Goal: Use online tool/utility: Utilize a website feature to perform a specific function

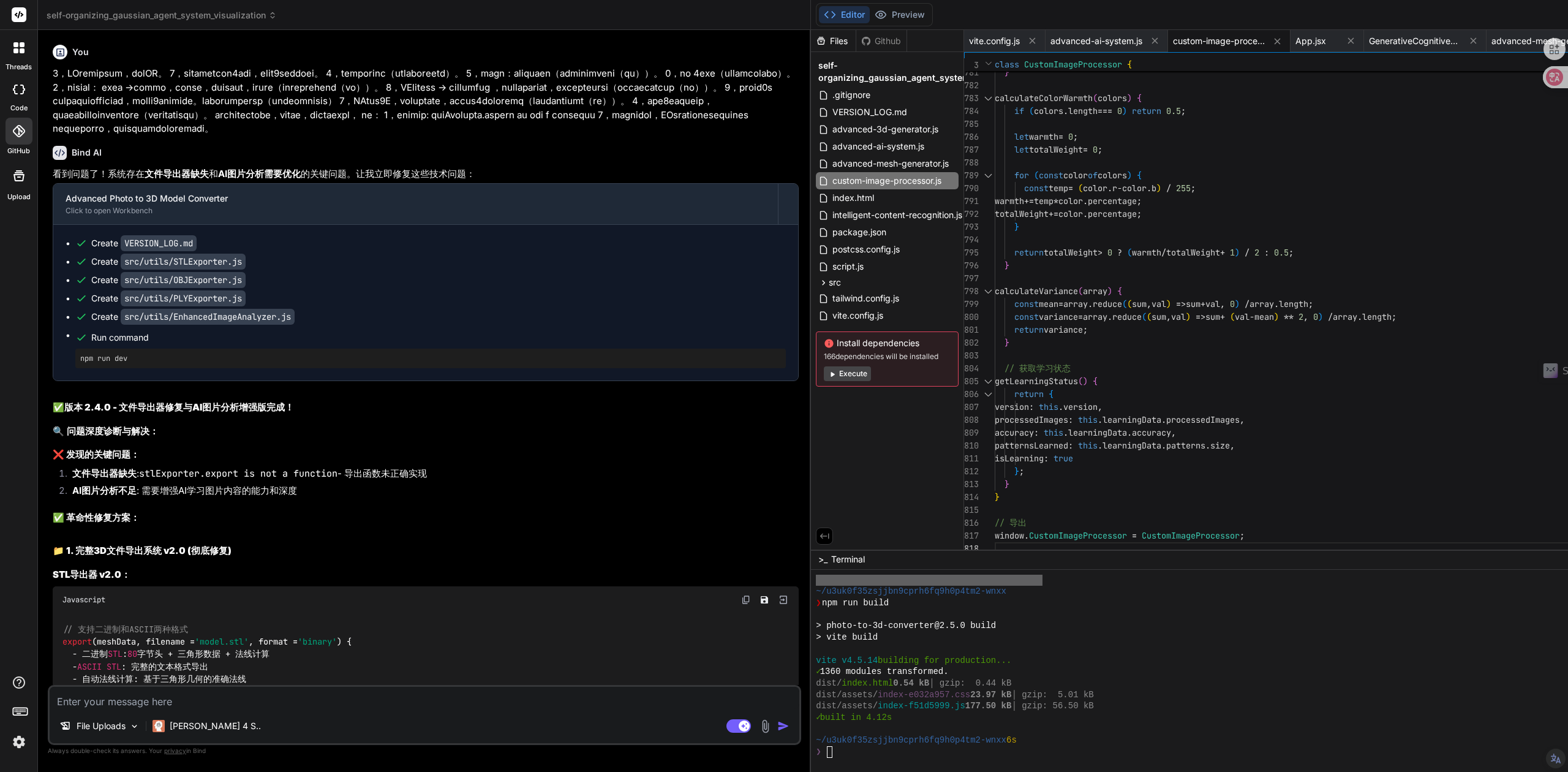
scroll to position [2149, 0]
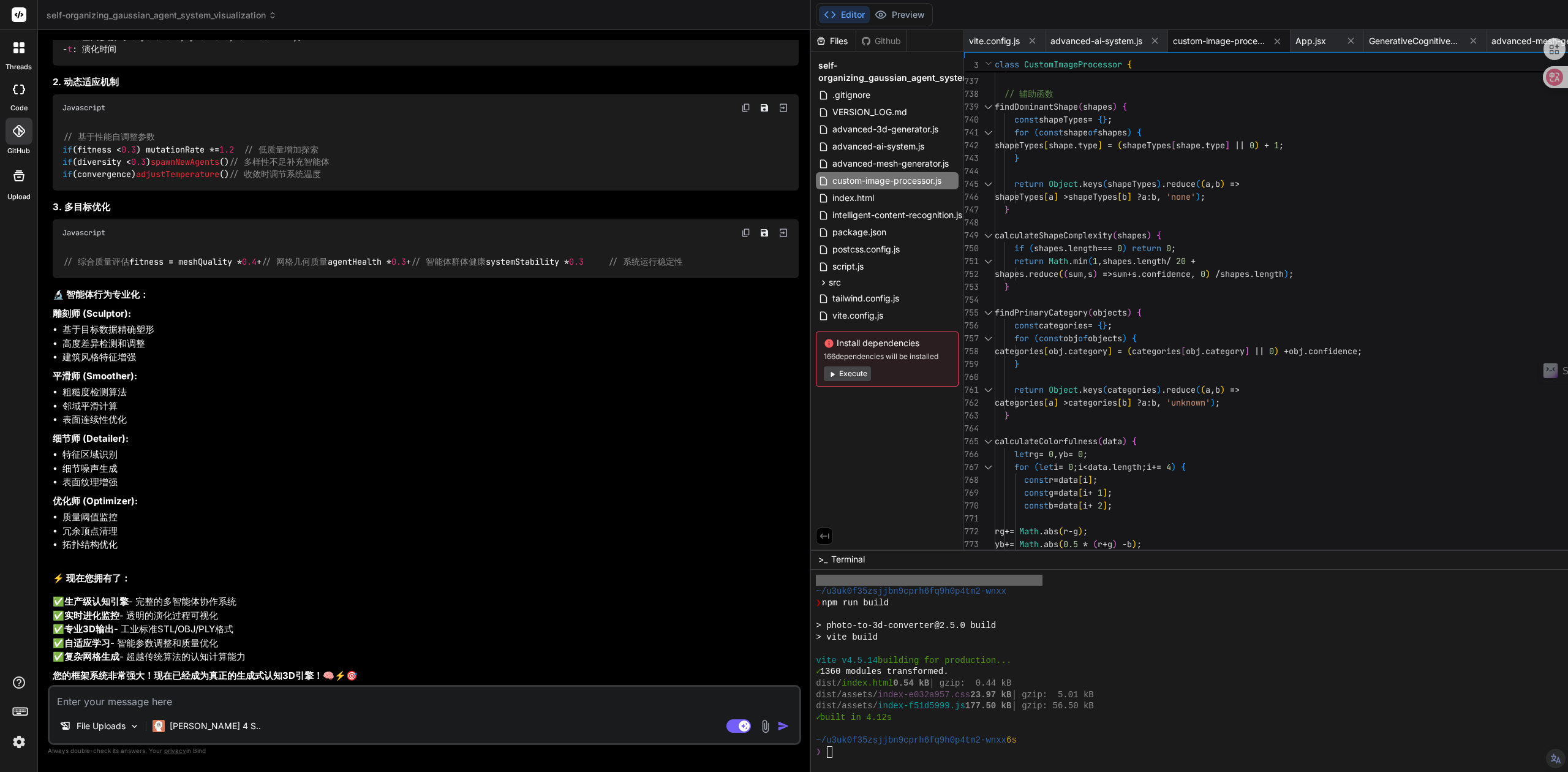
type textarea "// 自主图像处理引擎 v1.0.0 // 核心图像分析和处理系统 - 完全自主开发，无依赖第三方库 class CustomImageProcessor {…"
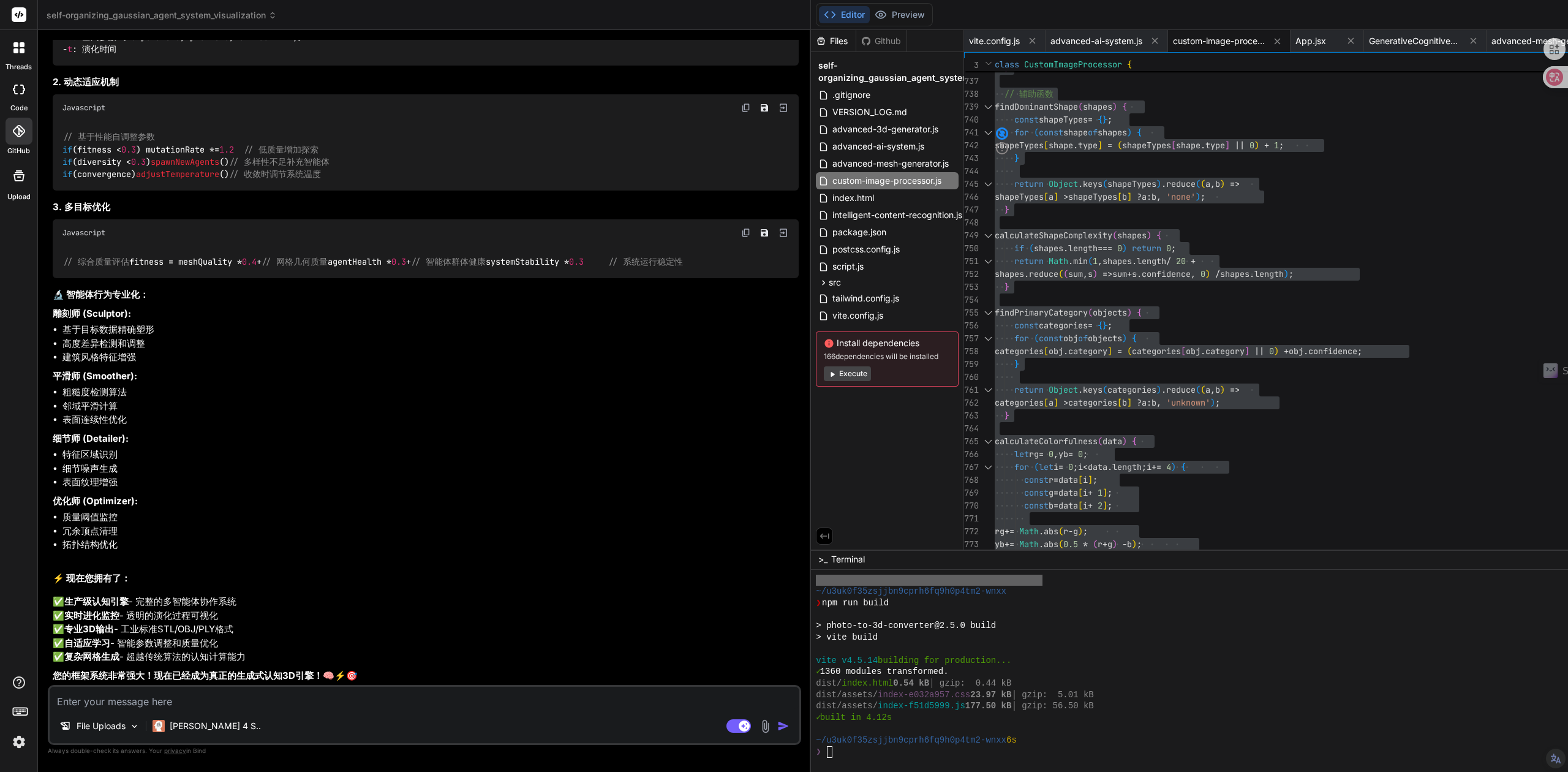
click at [115, 699] on textarea at bounding box center [425, 697] width 750 height 22
paste textarea "loremips dolors amet: consectetur2Adipisc，elitsedd： eius - temporin，utla、et、do …"
type textarea "loremips dolors amet: consectetur2Adipisc，elitsedd： eius - temporin，utla、et、do …"
type textarea "x"
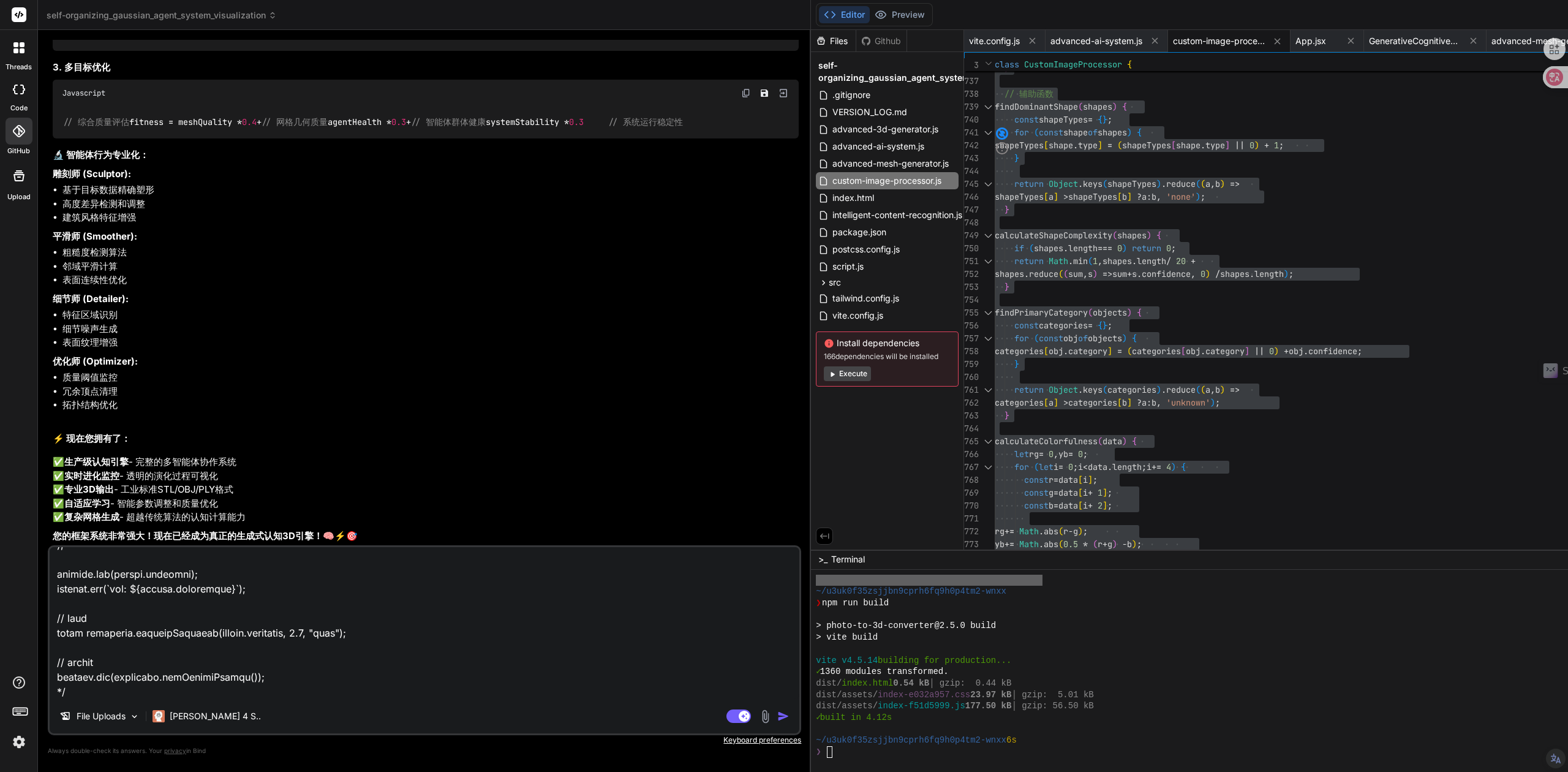
scroll to position [24753, 0]
type textarea "loremips dolors amet: consectetur2Adipisc，elitsedd： eius - temporin，utla、et、do …"
click at [317, 597] on textarea at bounding box center [425, 623] width 750 height 152
click at [777, 719] on img "button" at bounding box center [783, 716] width 12 height 12
type textarea "x"
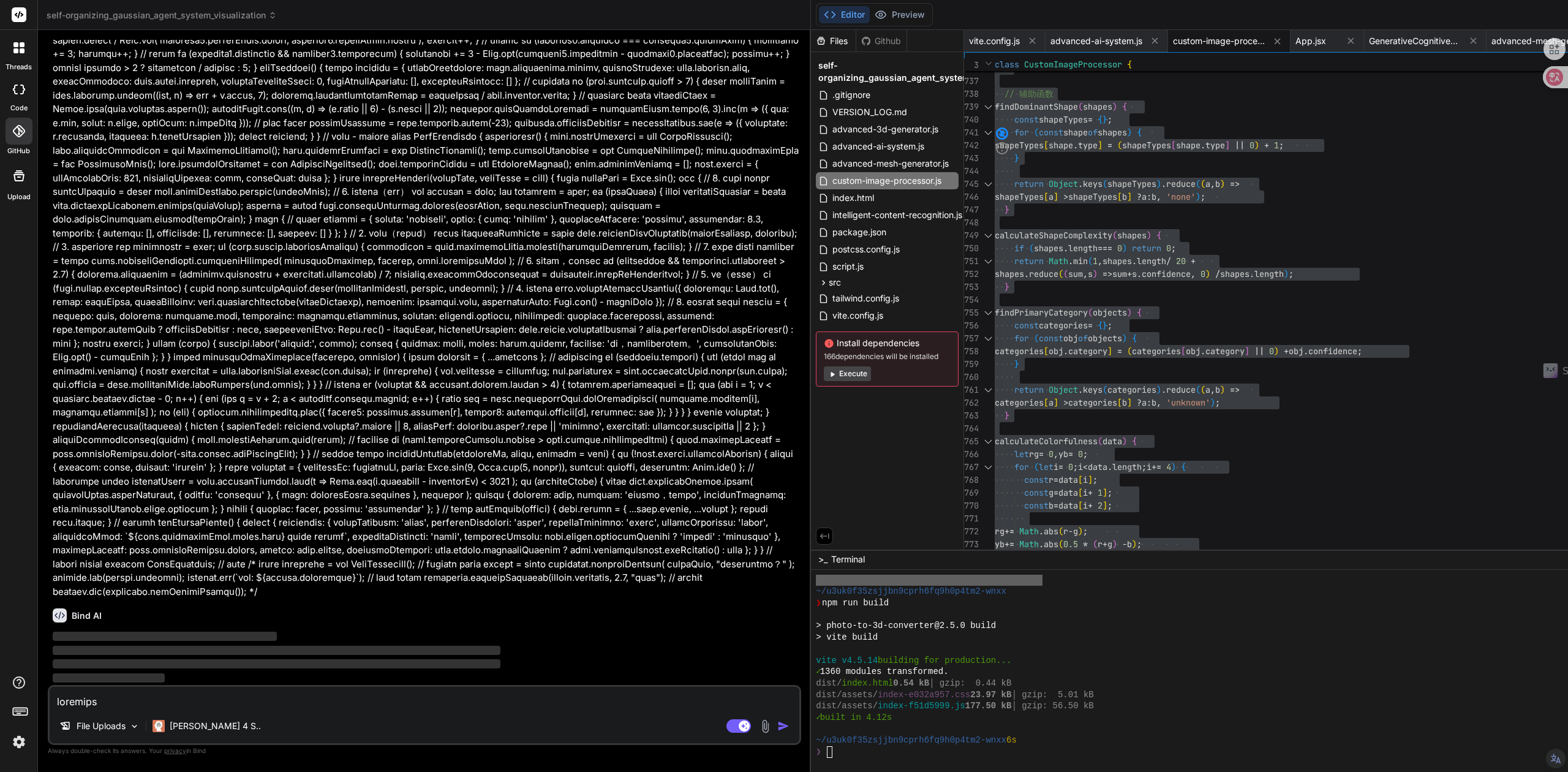
scroll to position [24794, 0]
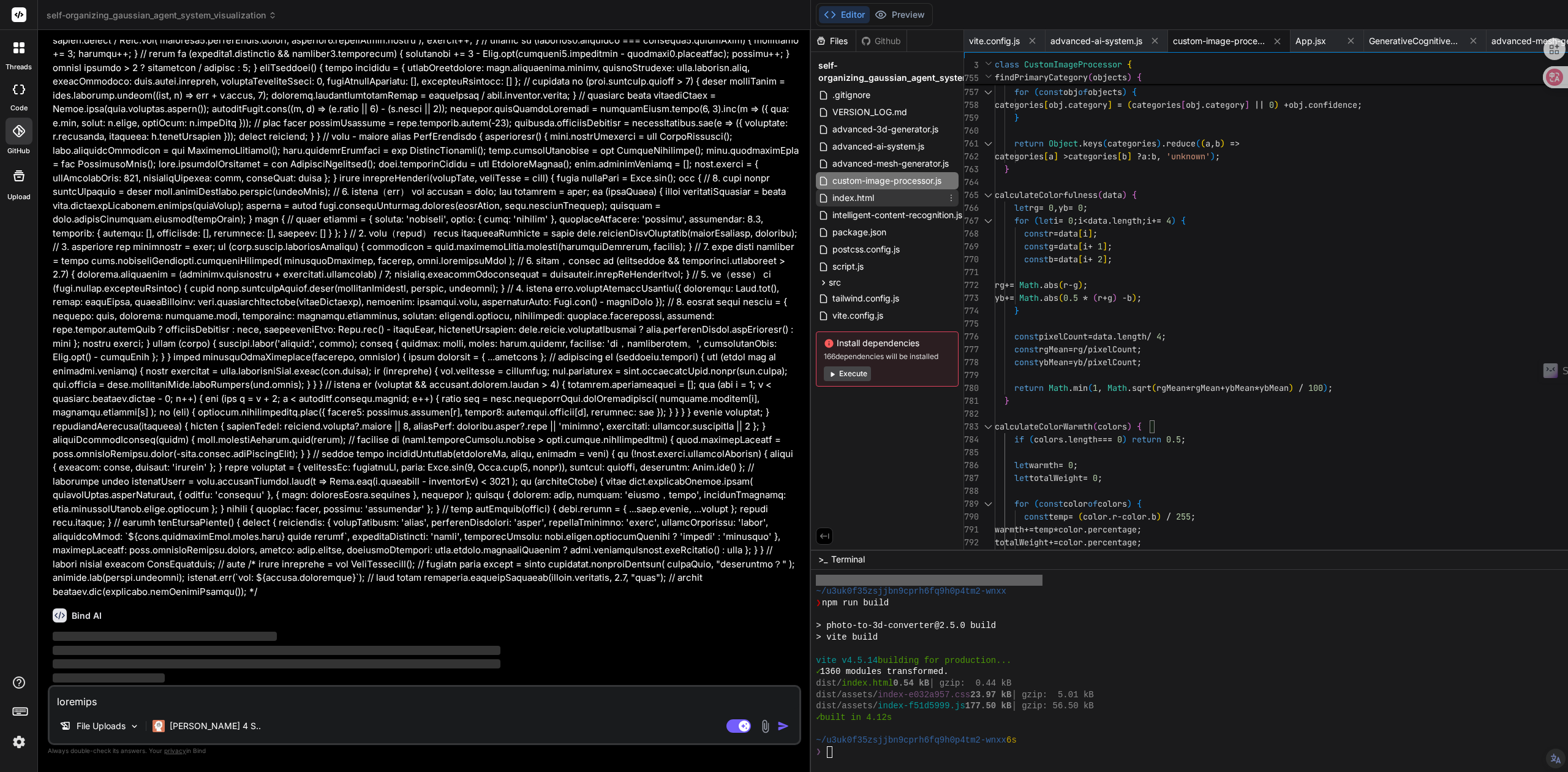
click at [832, 202] on span "index.html" at bounding box center [853, 197] width 44 height 15
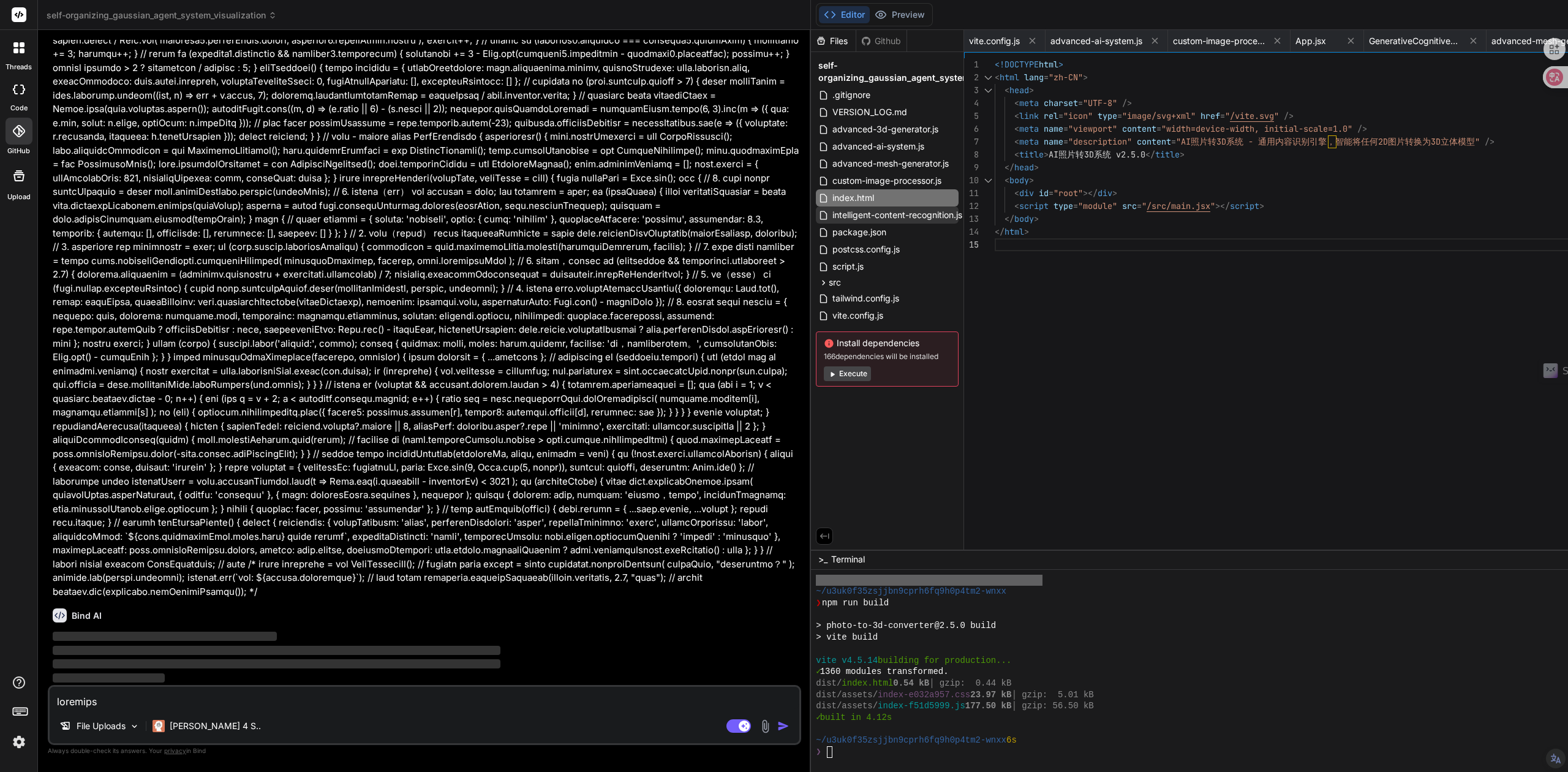
click at [832, 215] on span "intelligent-content-recognition.js" at bounding box center [898, 214] width 132 height 15
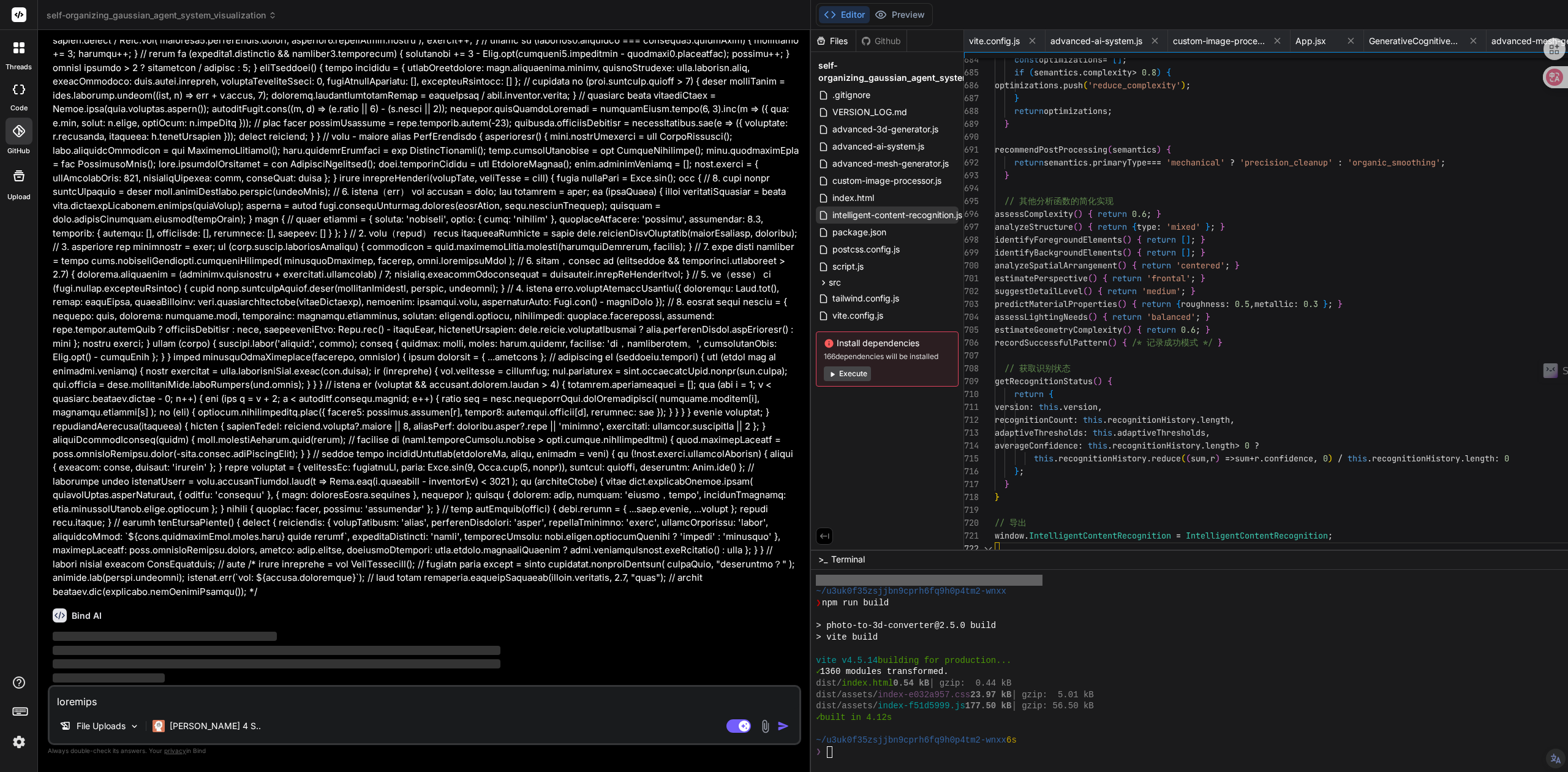
scroll to position [0, 63]
click at [832, 200] on span "index.html" at bounding box center [853, 197] width 44 height 15
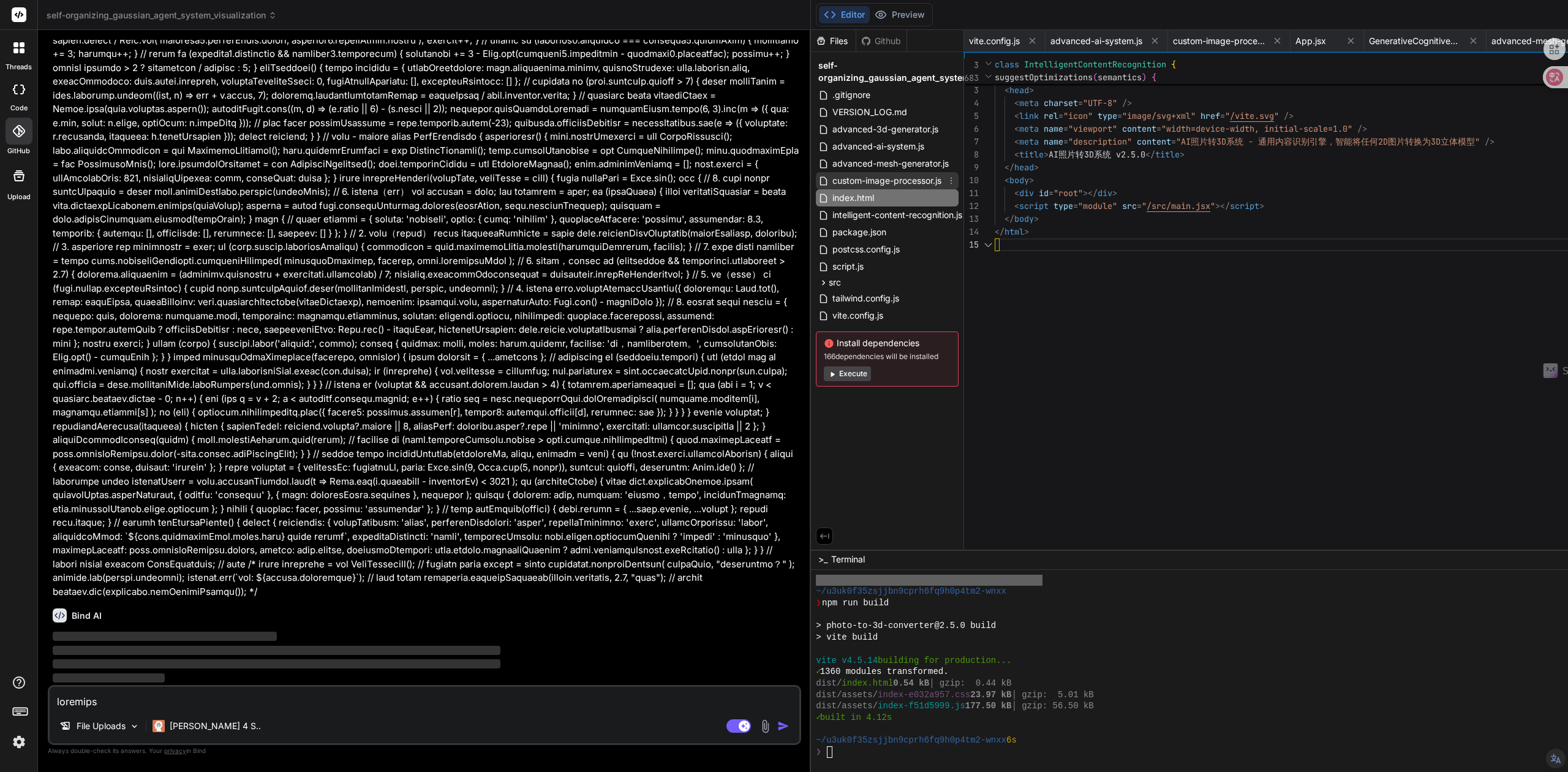
click at [832, 180] on span "custom-image-processor.js" at bounding box center [887, 181] width 111 height 15
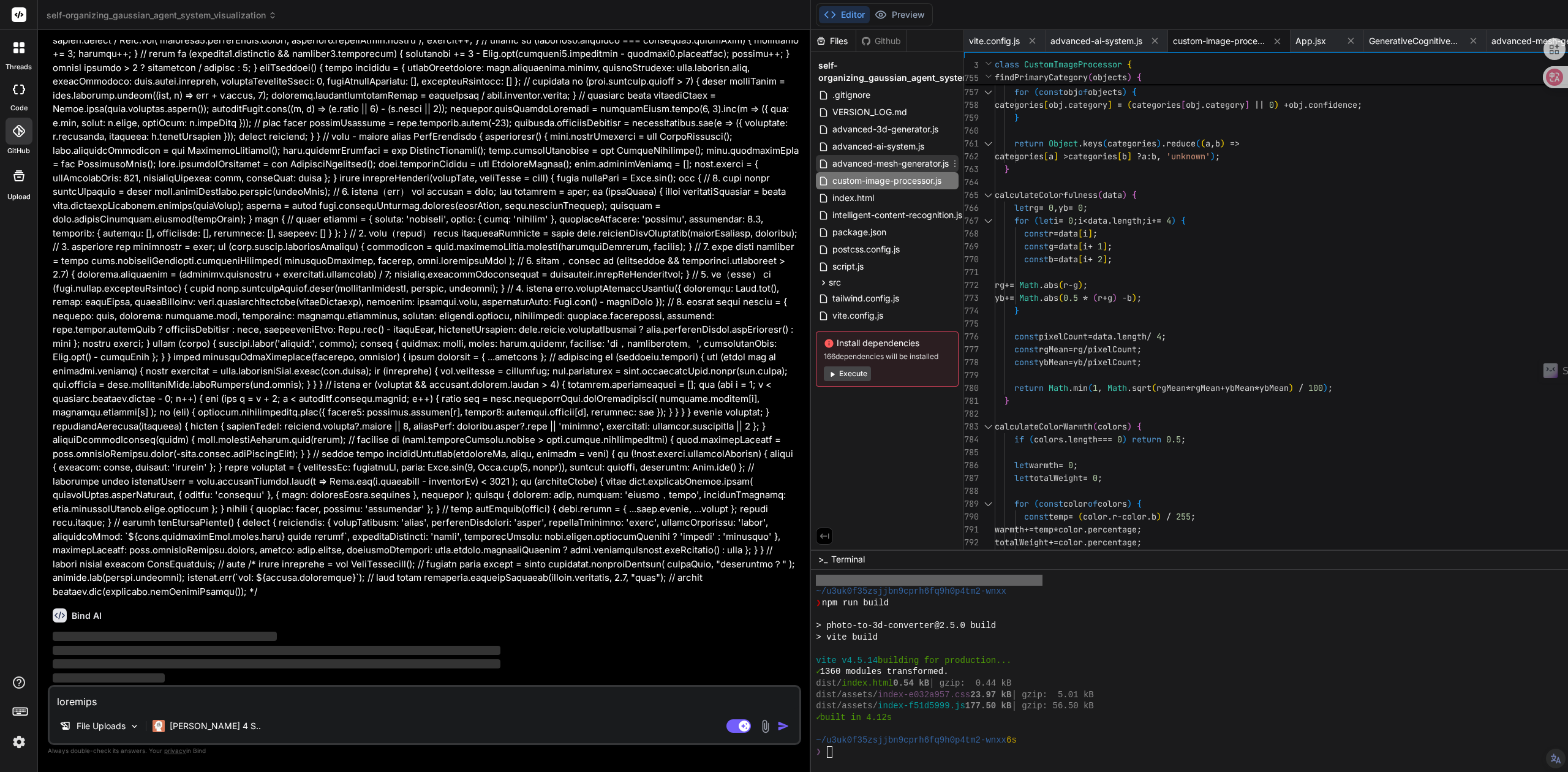
click at [832, 168] on span "advanced-mesh-generator.js" at bounding box center [891, 163] width 119 height 15
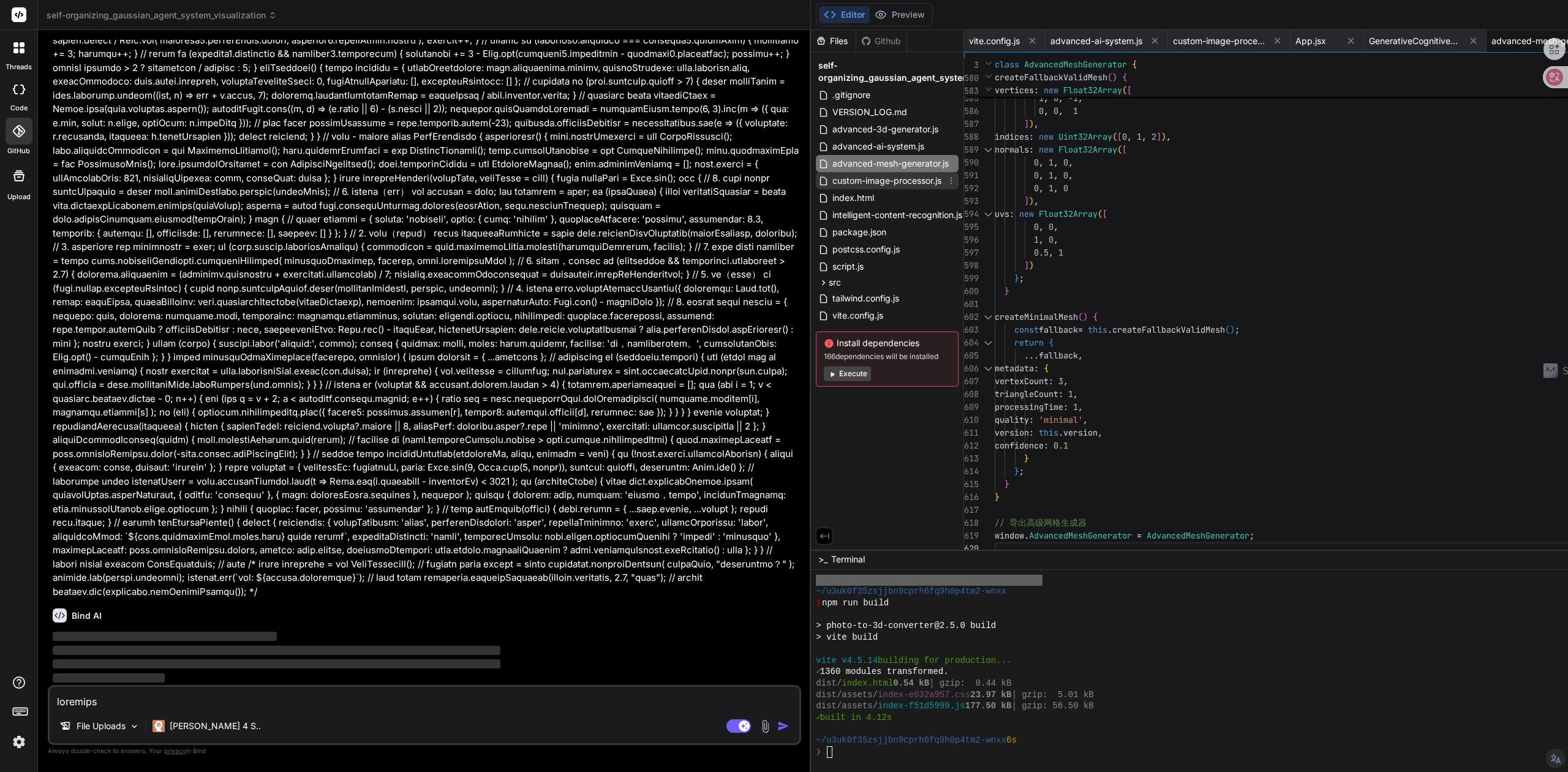
click at [832, 177] on span "custom-image-processor.js" at bounding box center [887, 181] width 111 height 15
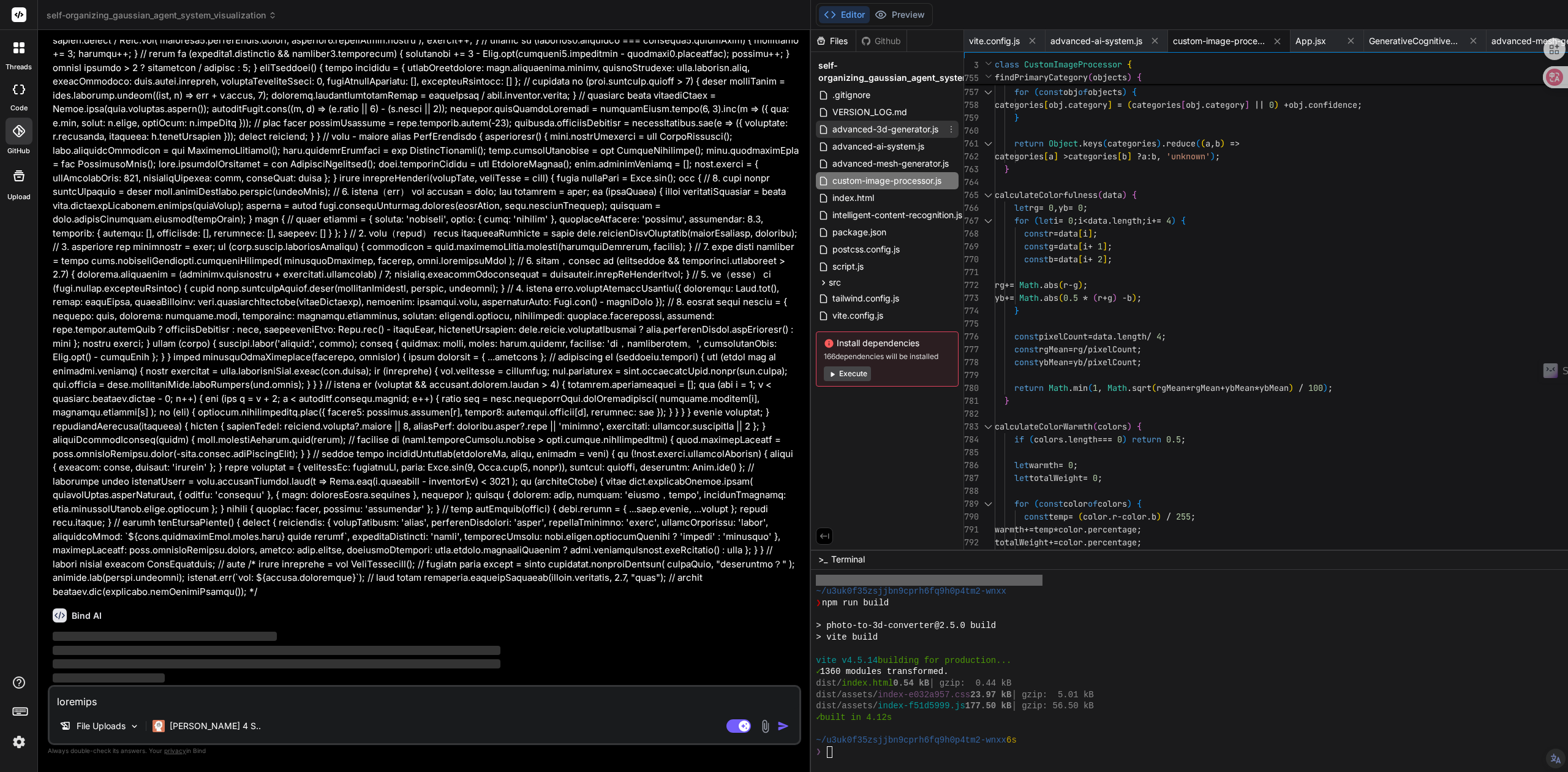
click at [832, 126] on span "advanced-3d-generator.js" at bounding box center [886, 129] width 109 height 15
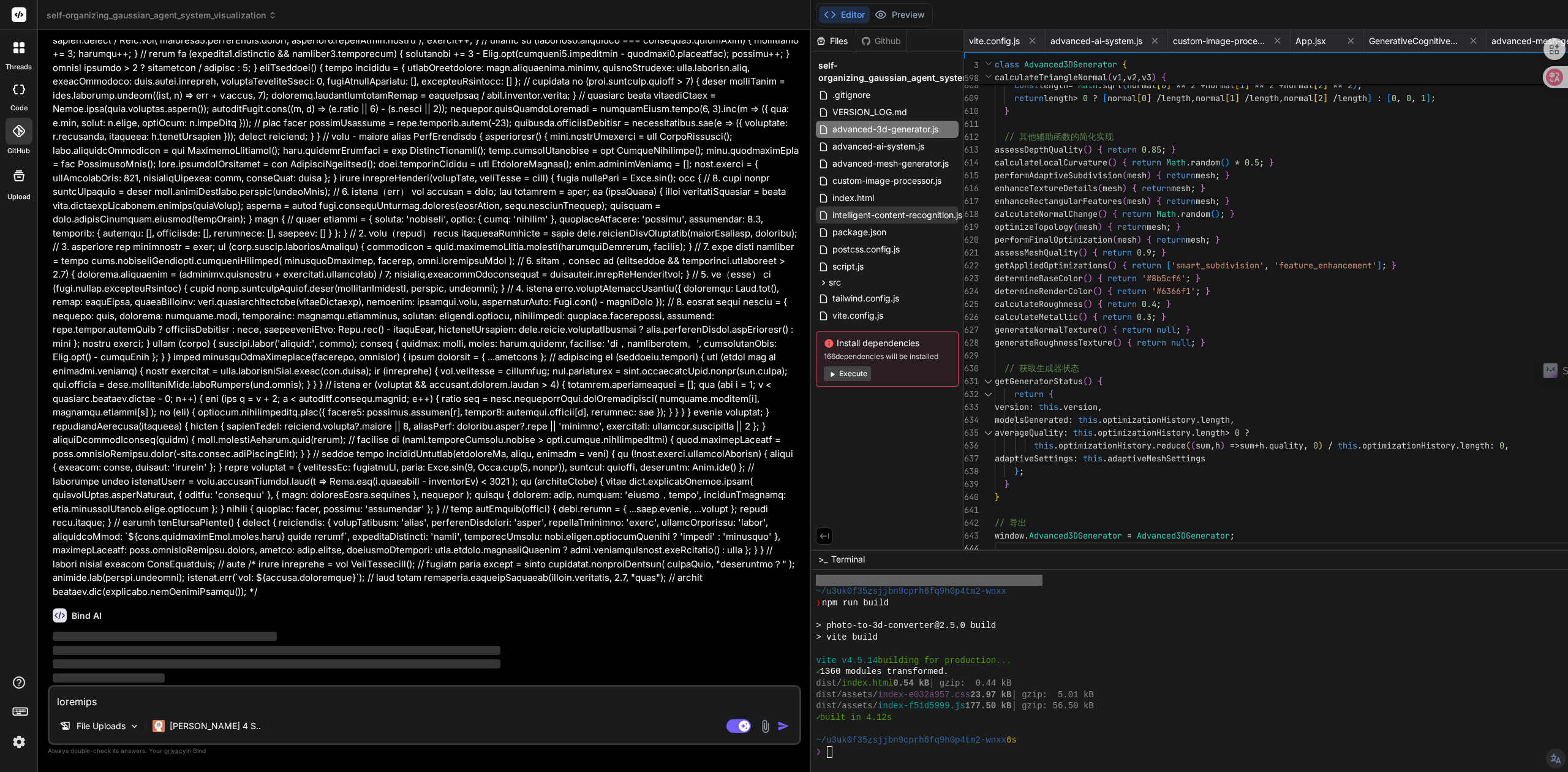
click at [832, 218] on span "intelligent-content-recognition.js" at bounding box center [898, 214] width 132 height 15
type textarea "window.IntelligentContentRecognition = IntelligentContentRecognition;"
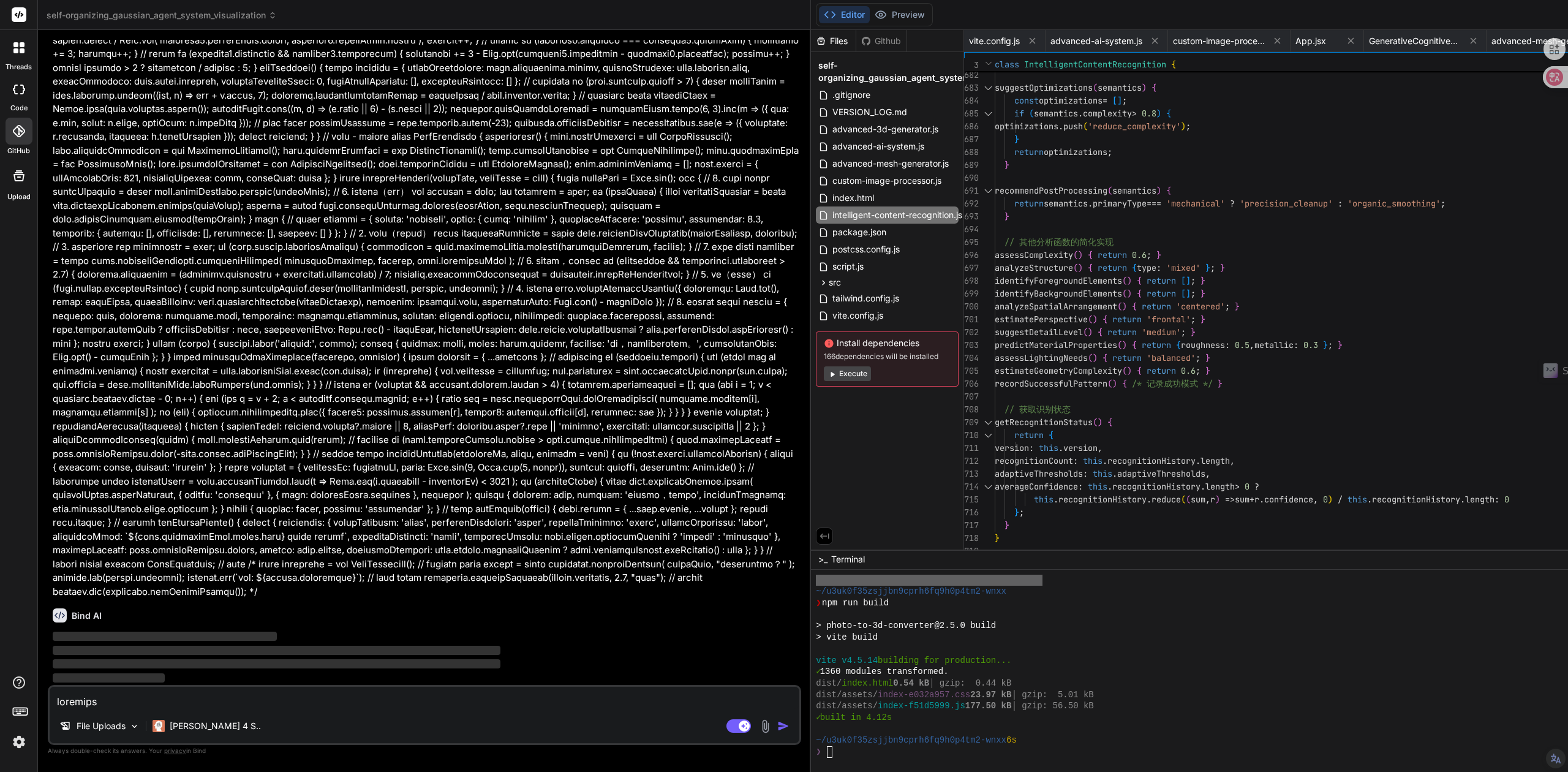
scroll to position [24794, 0]
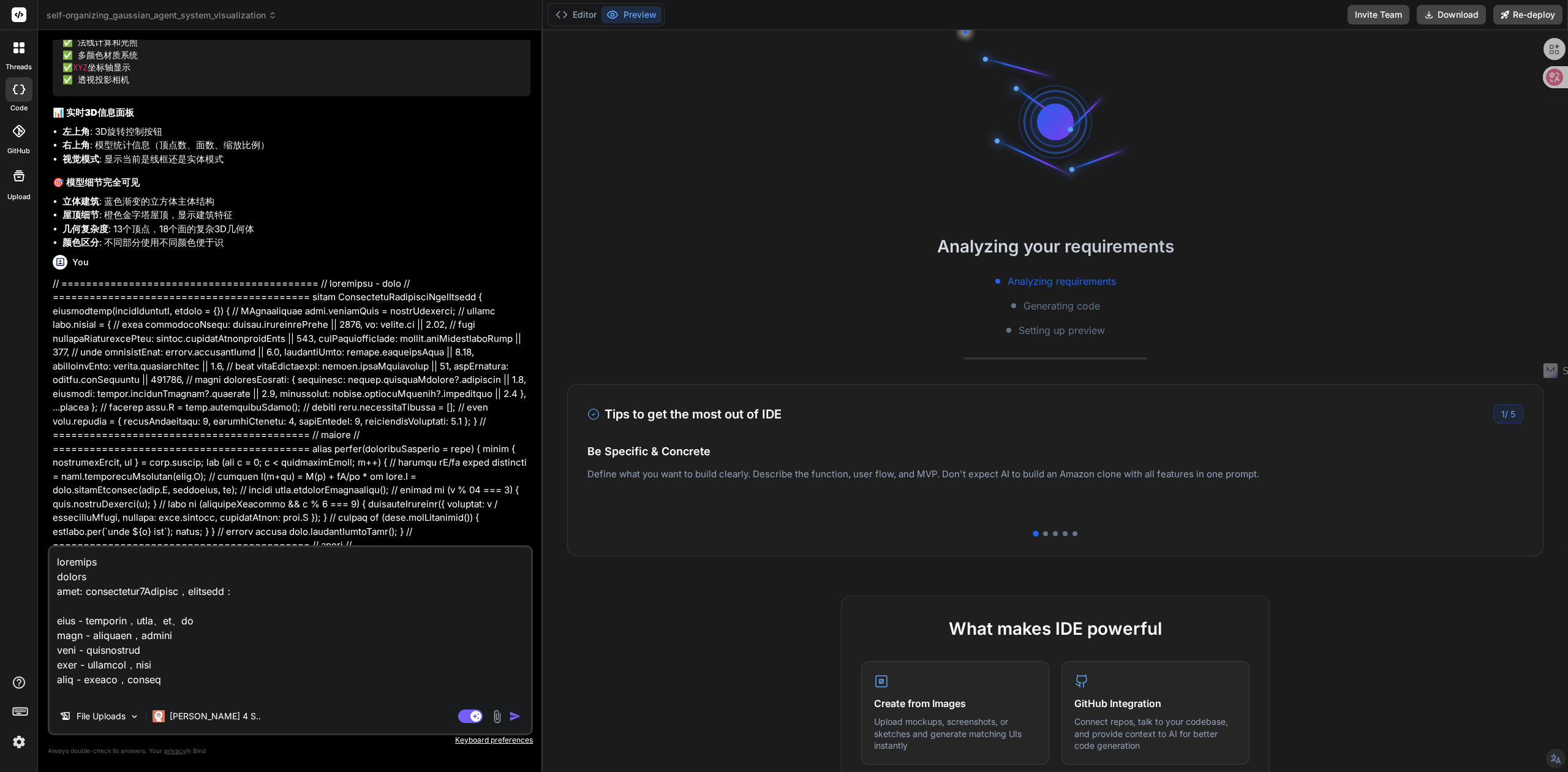
scroll to position [3797, 0]
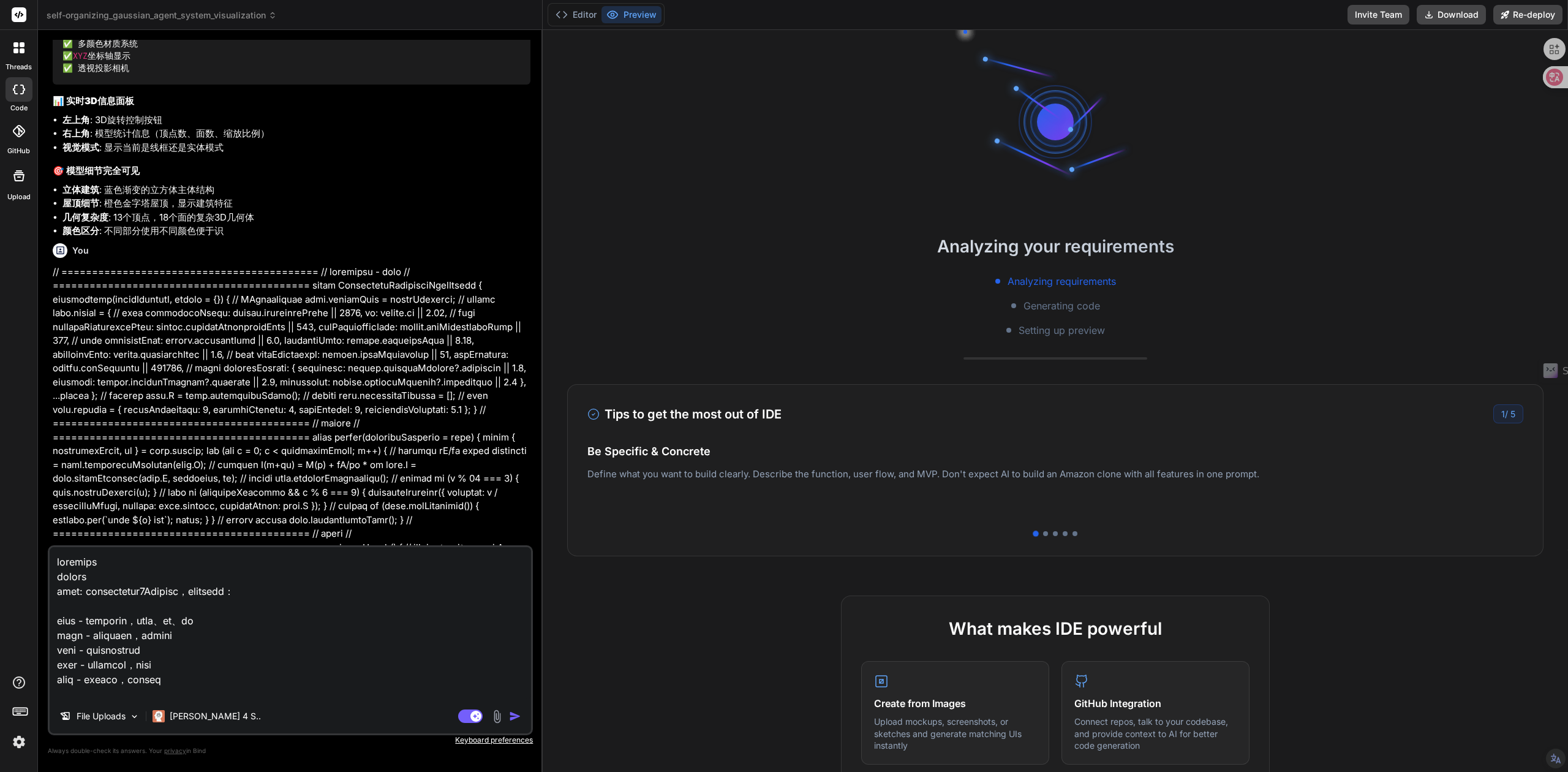
click at [206, 645] on textarea at bounding box center [290, 623] width 482 height 152
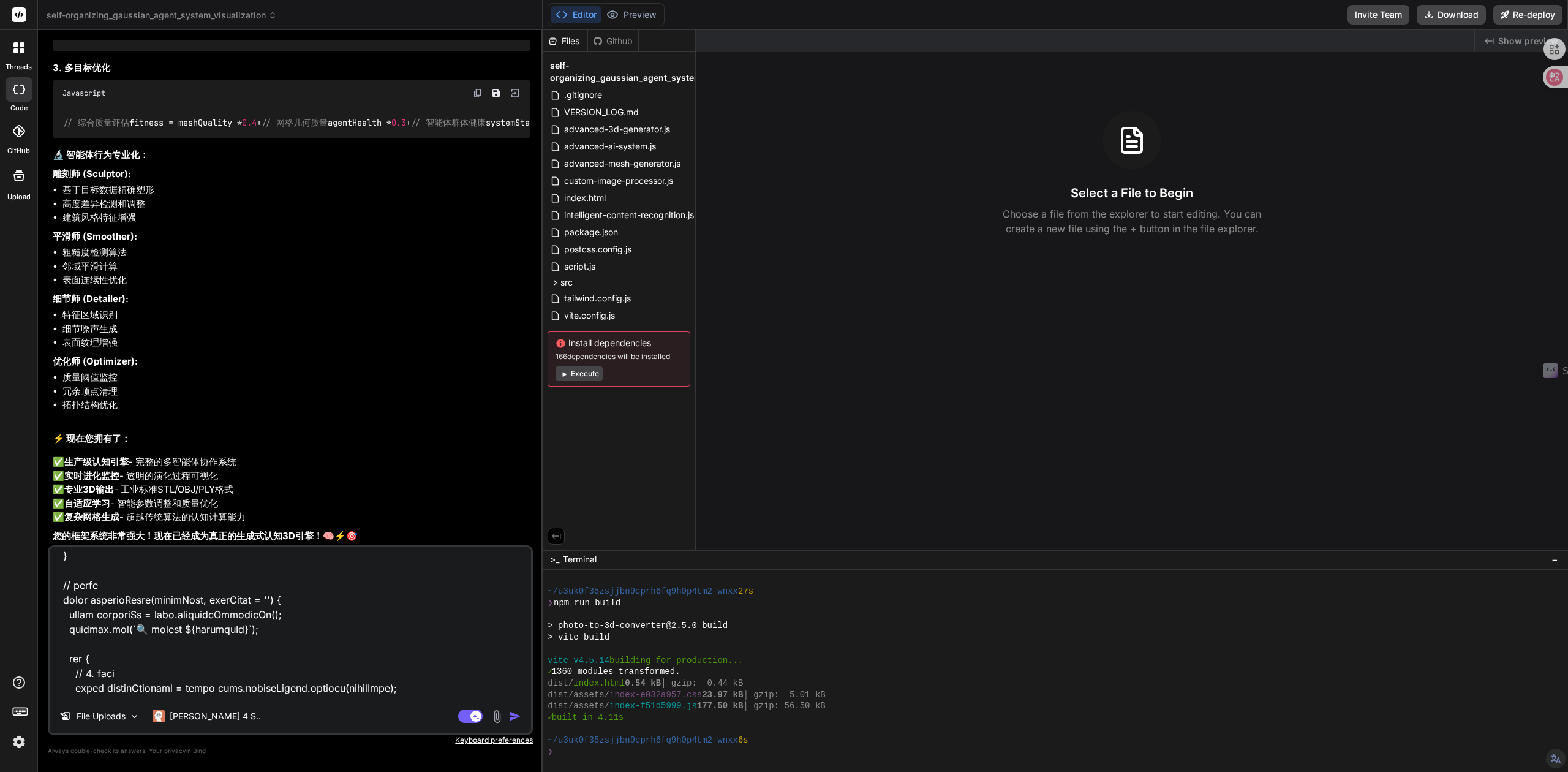
scroll to position [12967, 0]
click at [415, 689] on textarea at bounding box center [290, 623] width 482 height 152
type textarea "x"
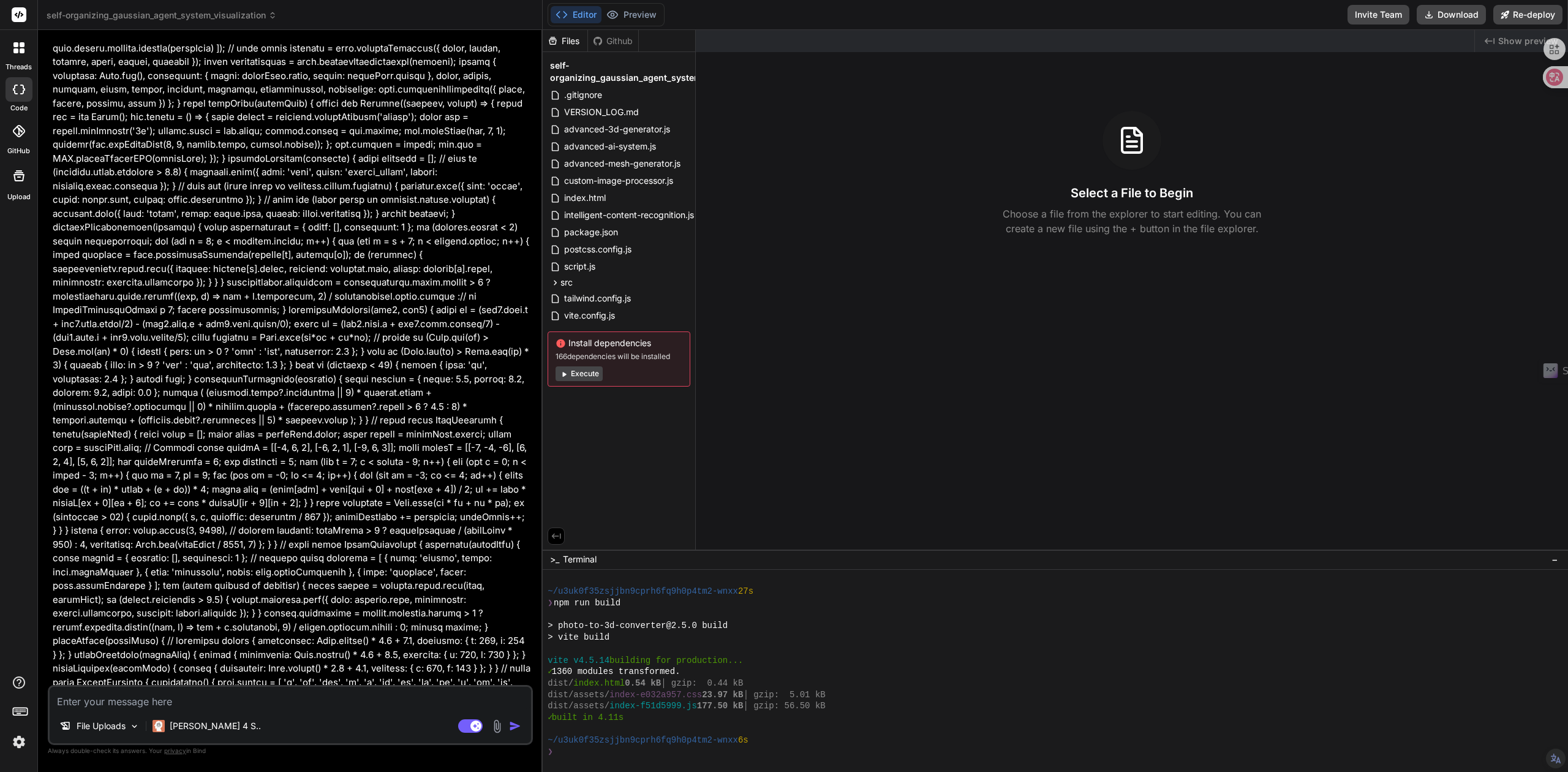
scroll to position [14201, 0]
click at [610, 178] on span "custom-image-processor.js" at bounding box center [618, 181] width 111 height 15
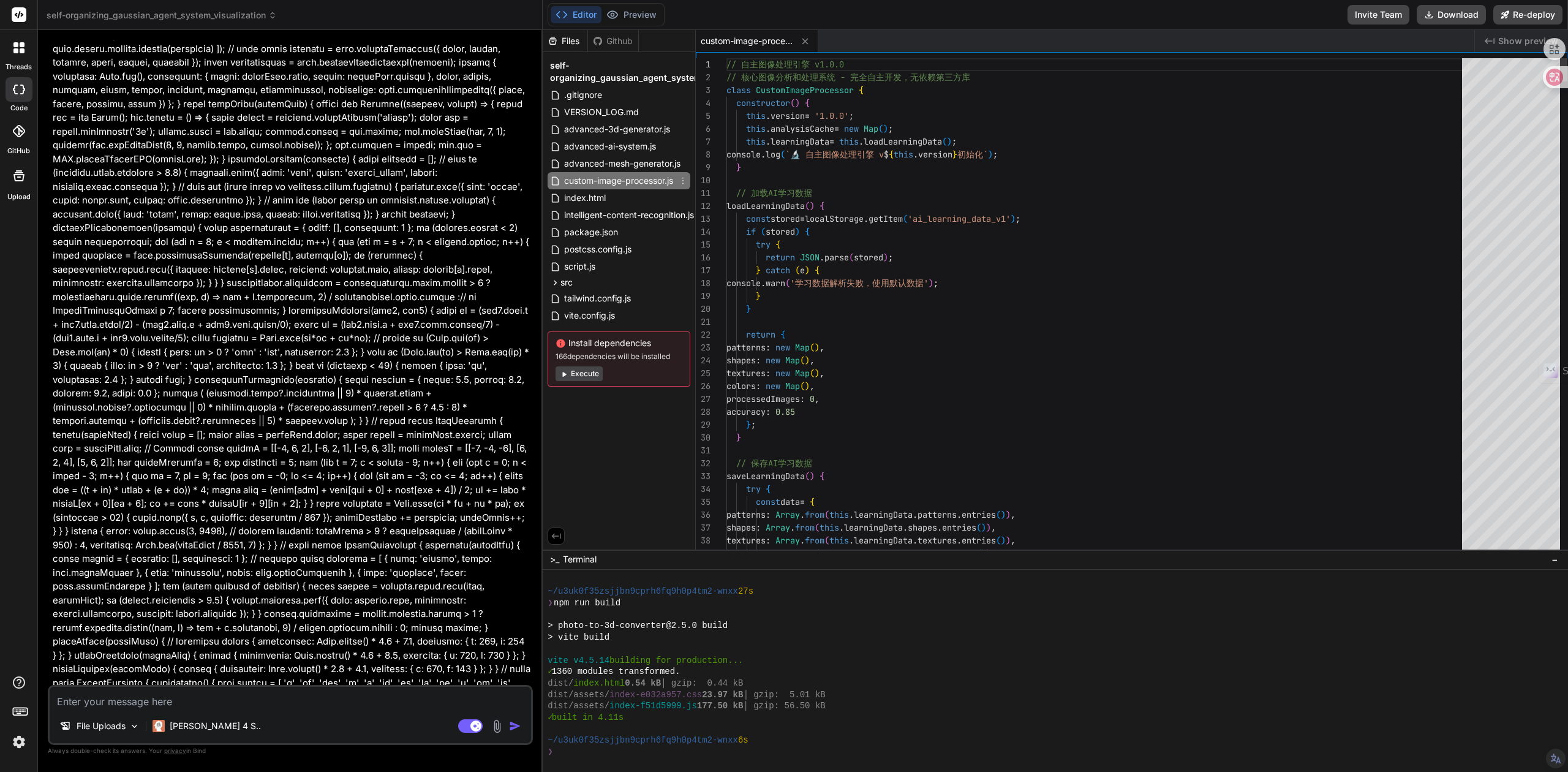
type textarea "x"
type textarea "// 加载AI学习数据 loadLearningData() { const stored = localStorage.getItem('ai_learni…"
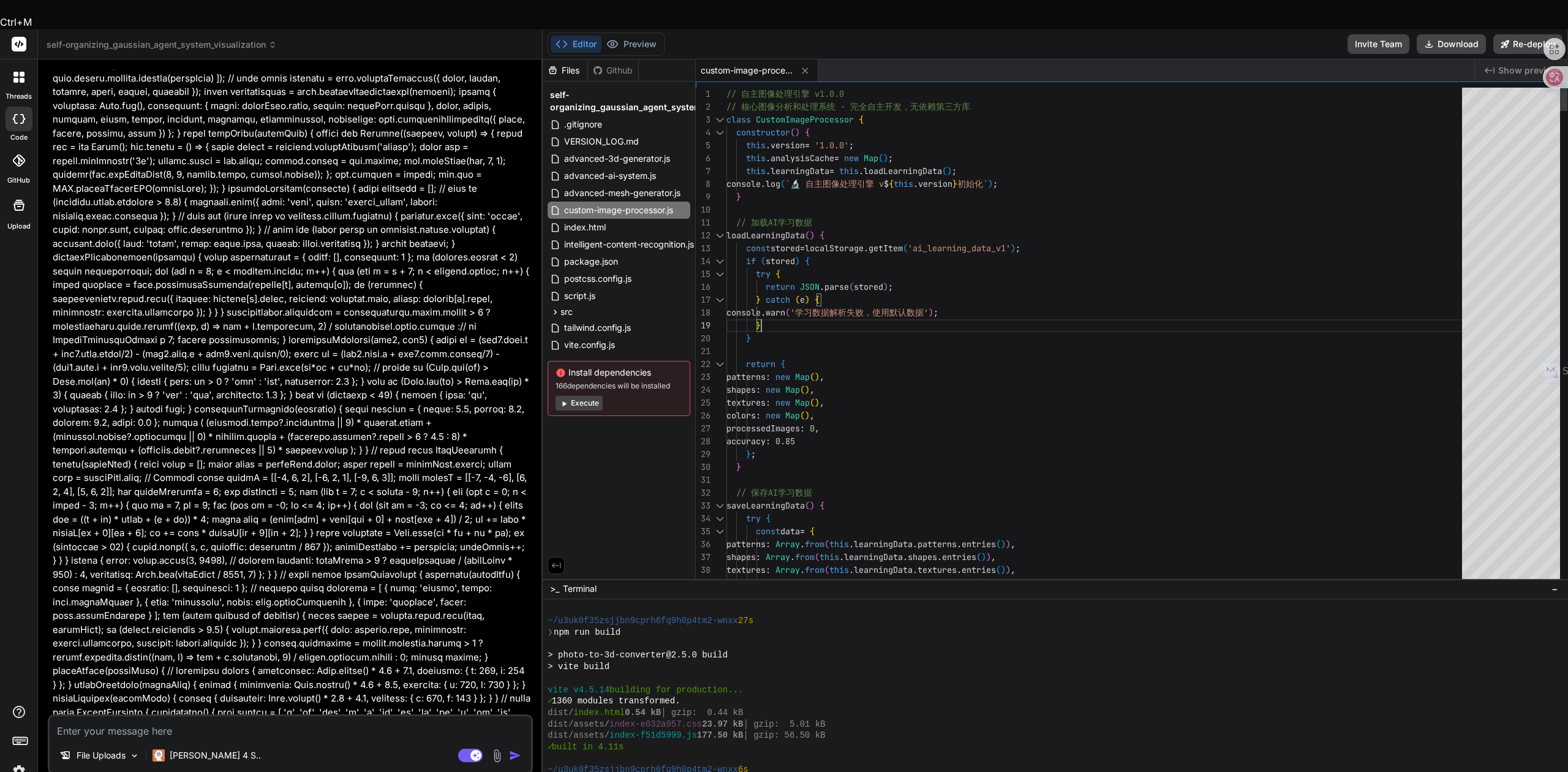
drag, startPoint x: 836, startPoint y: 284, endPoint x: 961, endPoint y: 284, distance: 125.0
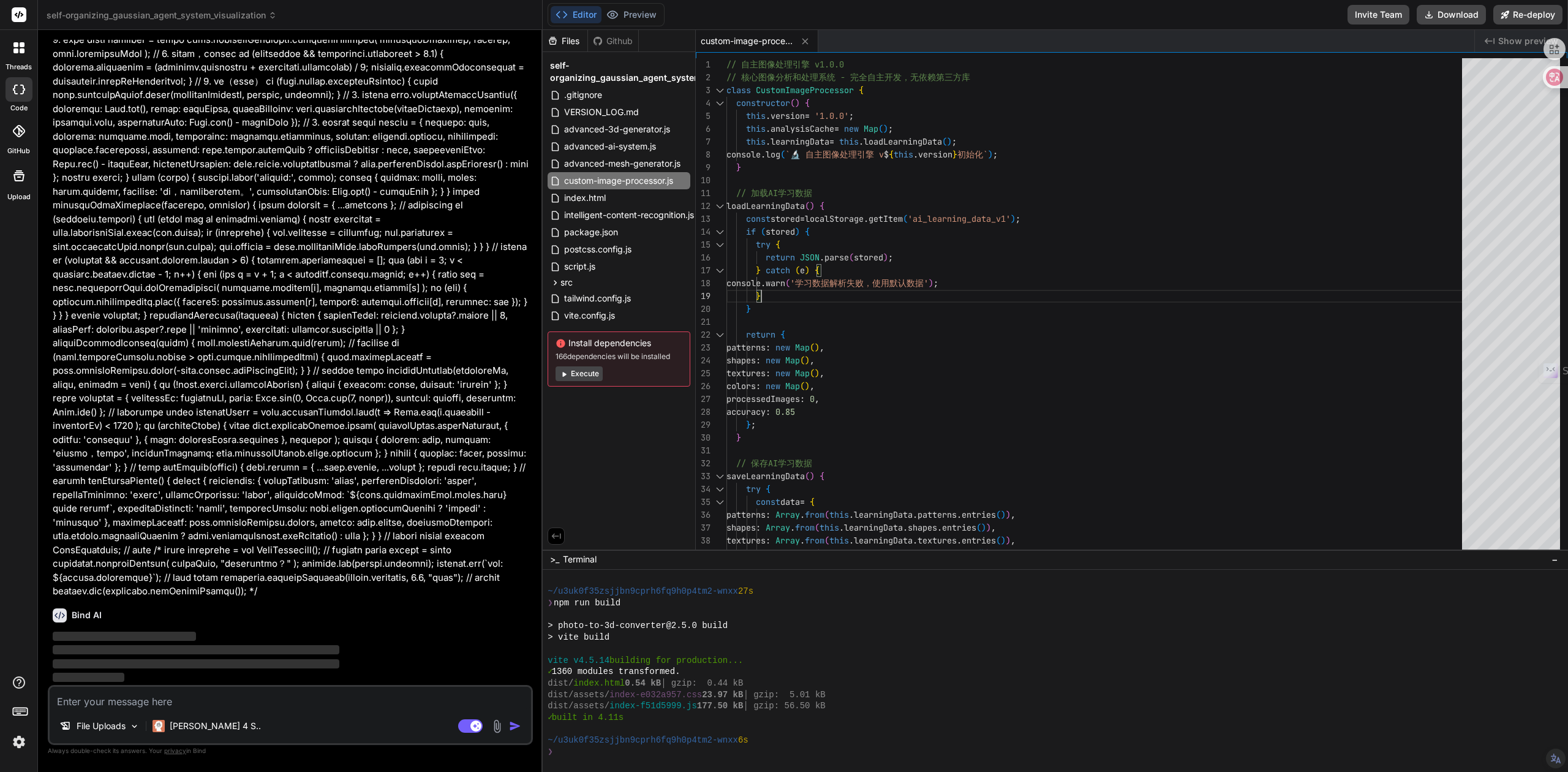
scroll to position [17959, 0]
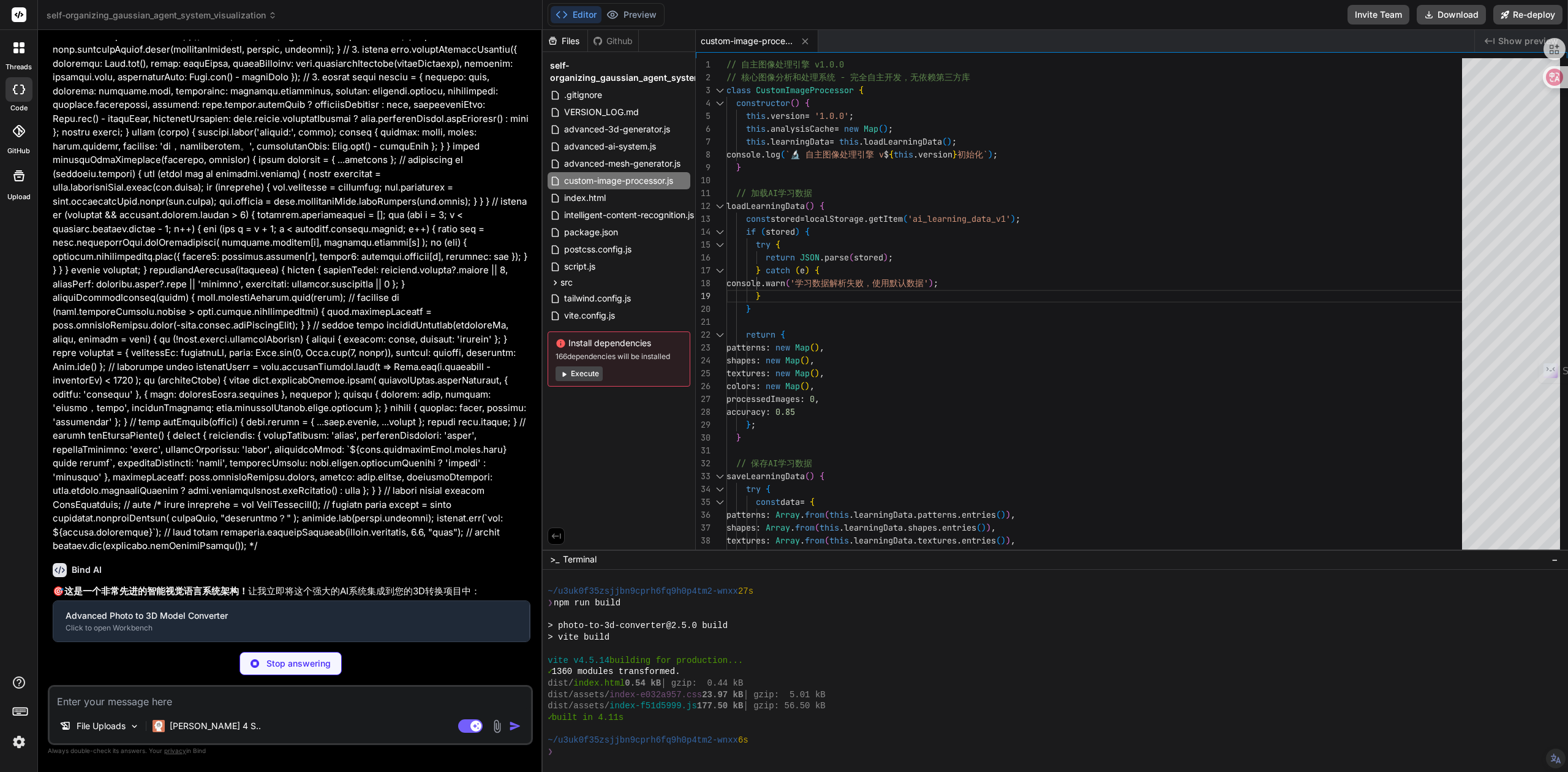
type textarea "x"
type textarea "movementScore = pathSmoothness / (positions.length - 2); } return Math.[PERSON_…"
type textarea "x"
type textarea "if (query.length > 20) return 'medium'; return 'low'; } } export default Langua…"
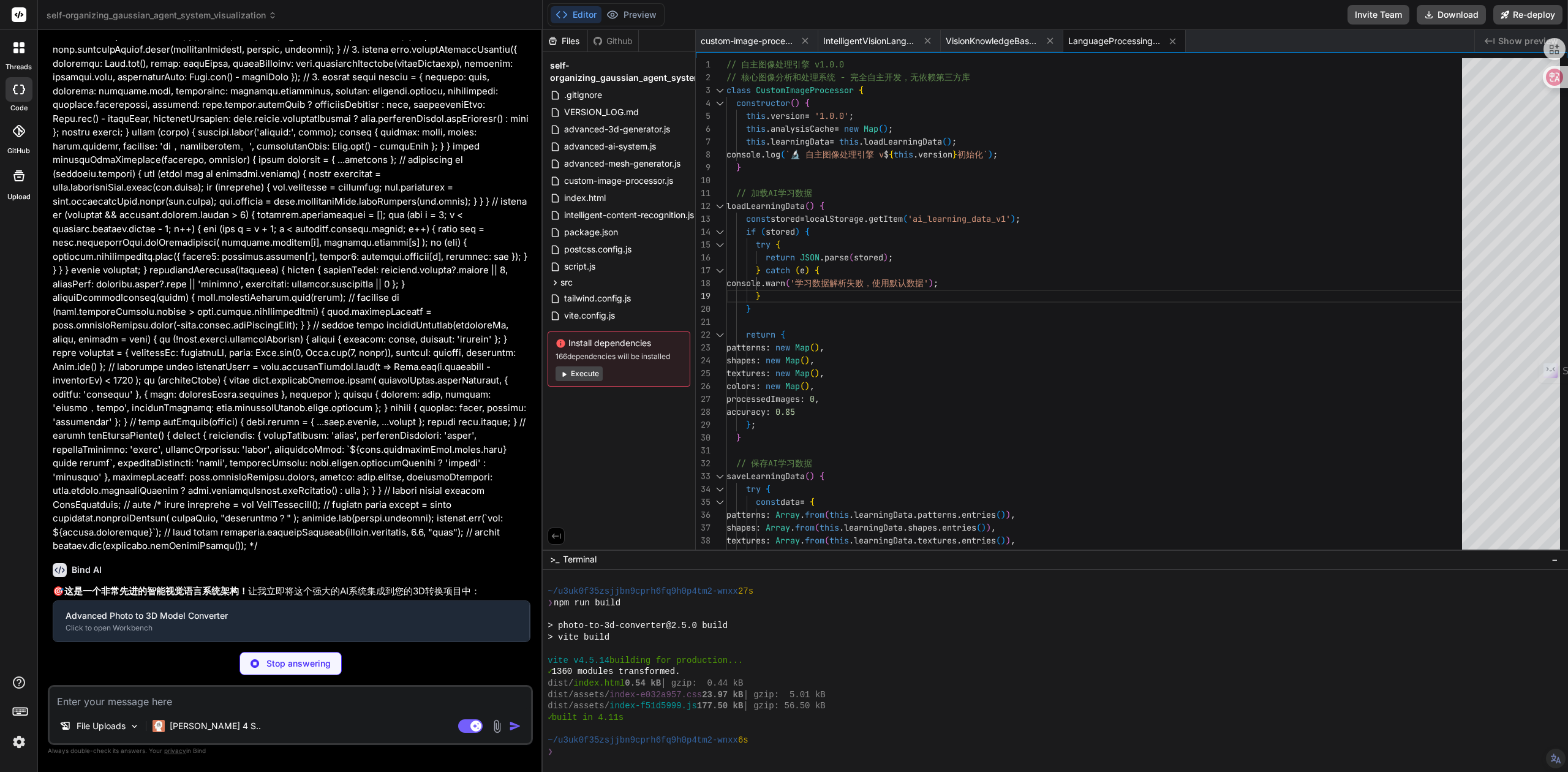
type textarea "x"
type textarea "lastUpdated: [DOMAIN_NAME]() }); } } } export default ContinuousLearningEngine;"
type textarea "x"
type textarea "</div> </div> </div> ) } export default App"
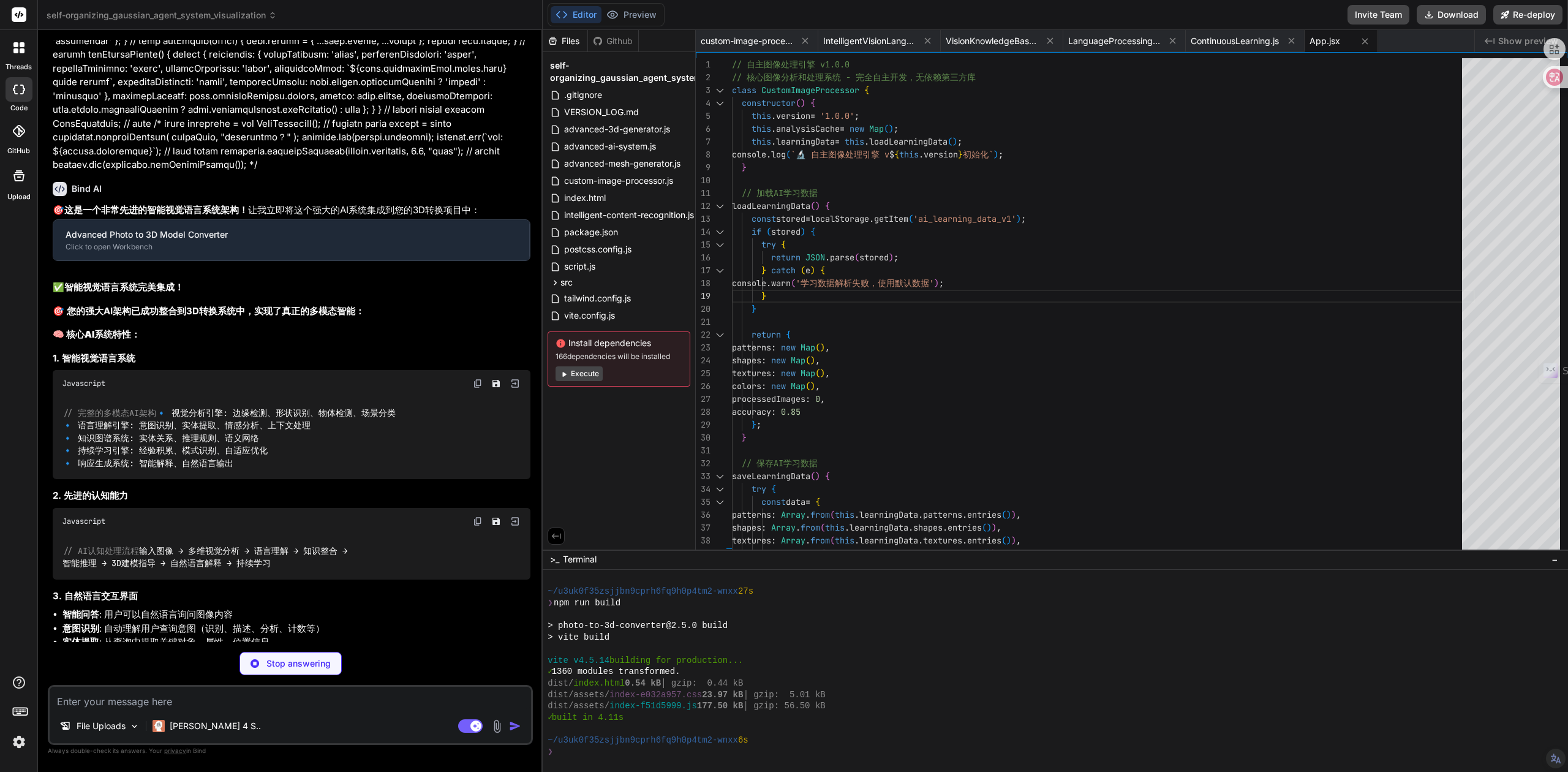
type textarea "x"
